Goal: Transaction & Acquisition: Purchase product/service

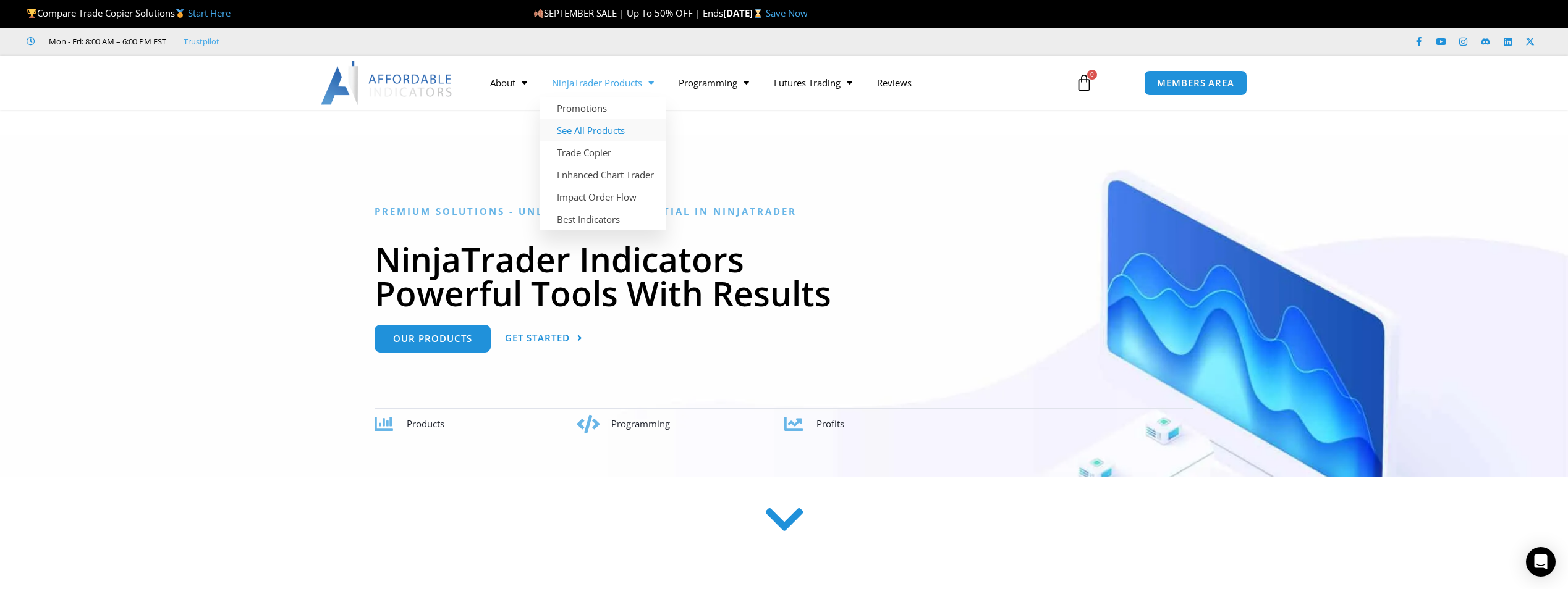
click at [598, 125] on link "See All Products" at bounding box center [603, 130] width 127 height 22
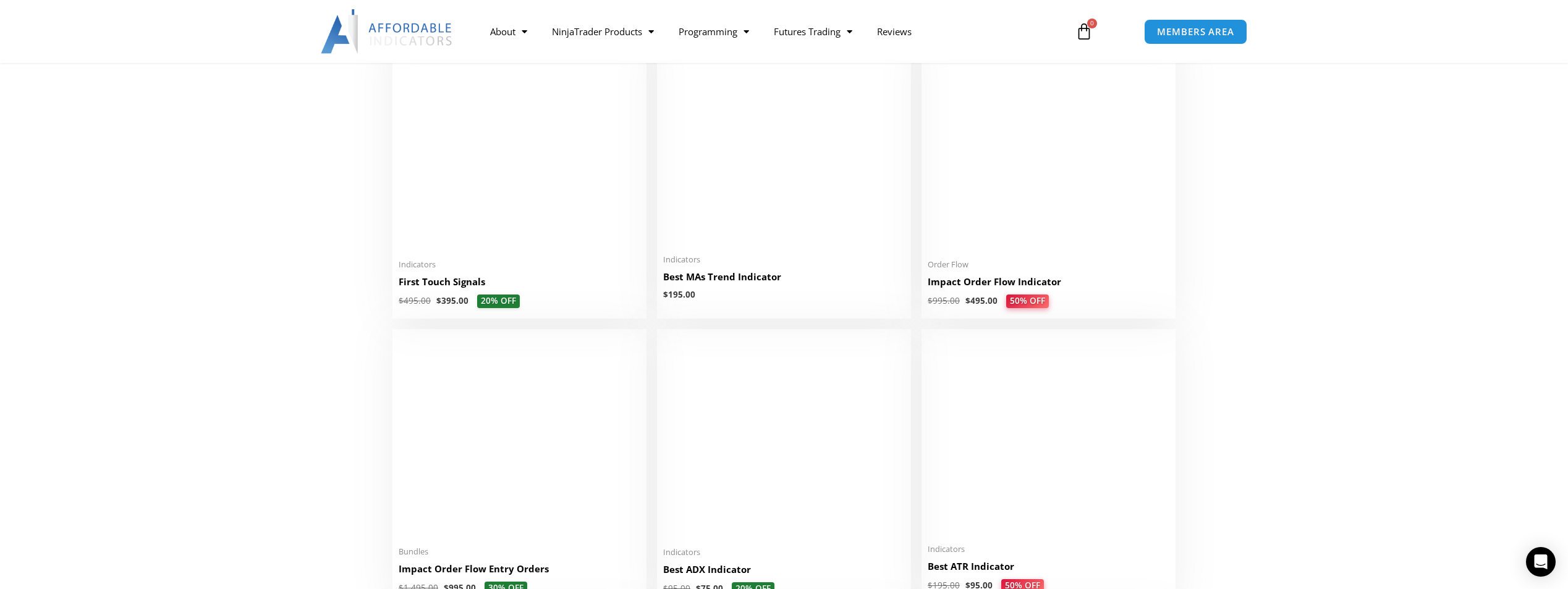
scroll to position [2101, 0]
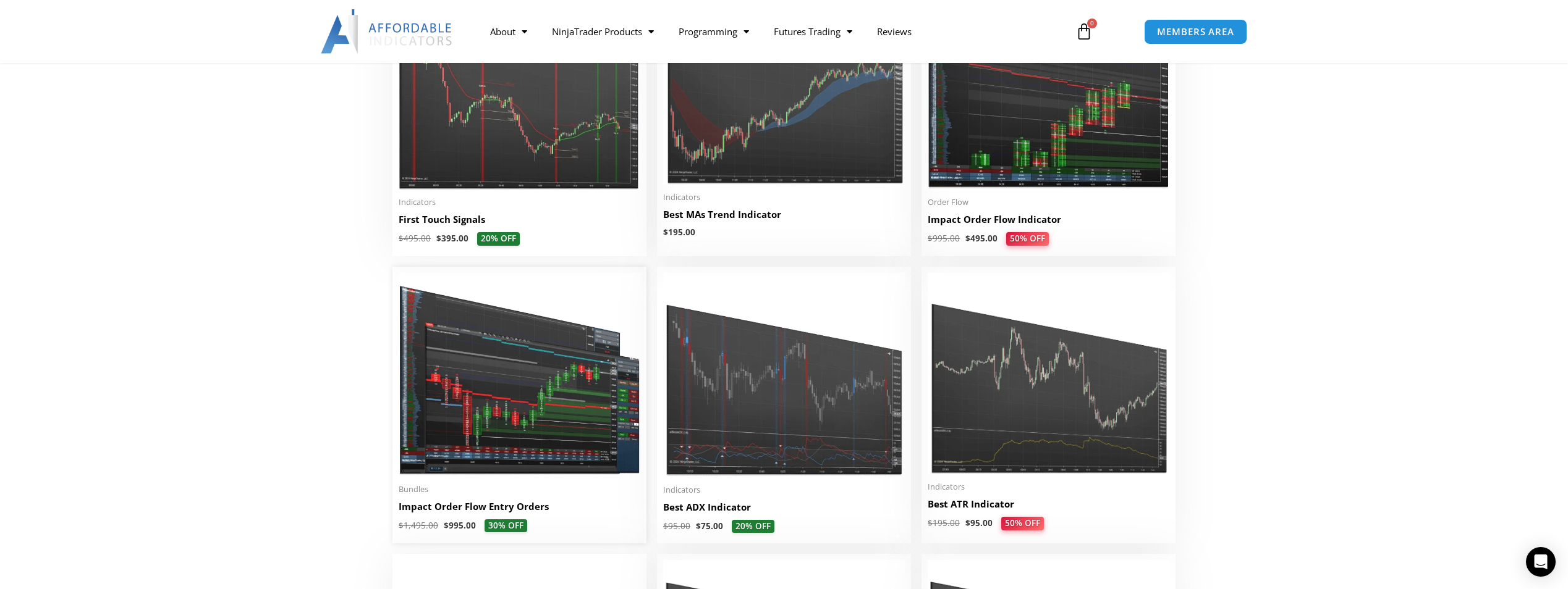
click at [493, 386] on img at bounding box center [520, 374] width 241 height 204
